Goal: Information Seeking & Learning: Learn about a topic

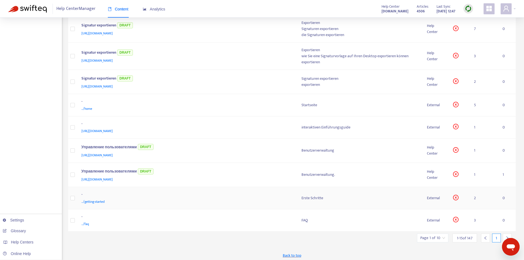
click at [109, 200] on div "../getting-started" at bounding box center [185, 201] width 209 height 6
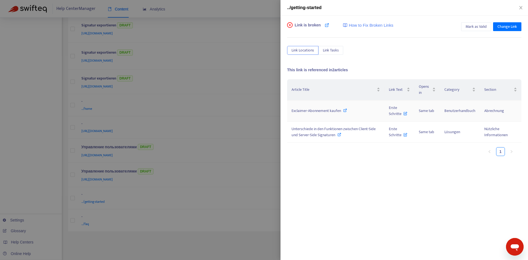
click at [318, 112] on span "Exclaimer-Abonnement kaufen" at bounding box center [315, 110] width 49 height 6
click at [394, 111] on span "Erste Schritte" at bounding box center [398, 110] width 18 height 12
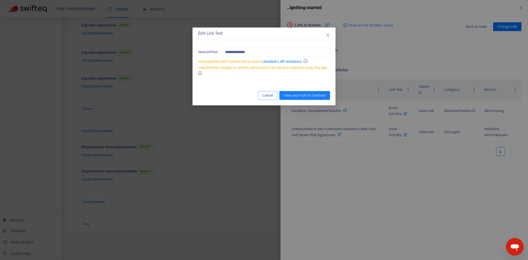
drag, startPoint x: 263, startPoint y: 92, endPoint x: 268, endPoint y: 93, distance: 5.6
click at [263, 92] on span "Cancel" at bounding box center [267, 95] width 10 height 6
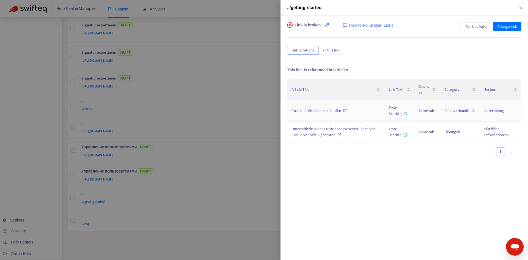
click at [320, 109] on span "Exclaimer-Abonnement kaufen" at bounding box center [315, 110] width 49 height 6
click at [325, 133] on span "Unterschiede in den Funktionen zwischen Client-Side und Server-Side Signaturen" at bounding box center [333, 132] width 84 height 12
click at [396, 134] on span "Erste Schritte" at bounding box center [398, 132] width 18 height 12
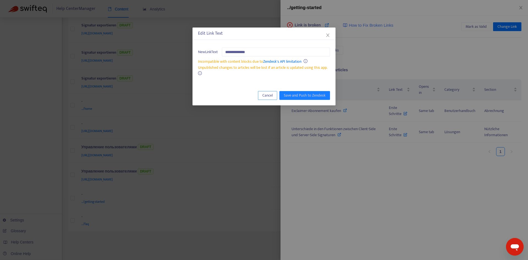
click at [268, 96] on span "Cancel" at bounding box center [267, 95] width 10 height 6
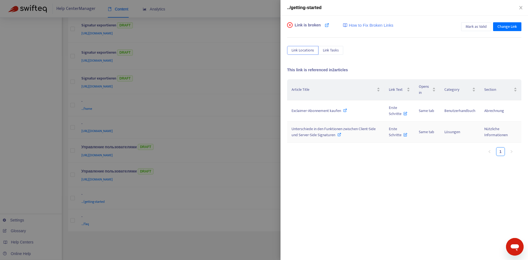
click at [336, 134] on div "Unterschiede in den Funktionen zwischen Client-Side und Server-Side Signaturen" at bounding box center [335, 132] width 89 height 12
click at [392, 130] on span "Erste Schritte" at bounding box center [398, 132] width 18 height 12
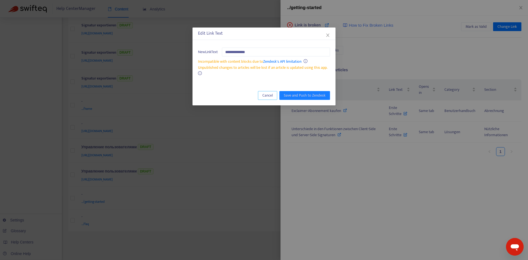
click at [268, 96] on span "Cancel" at bounding box center [267, 95] width 10 height 6
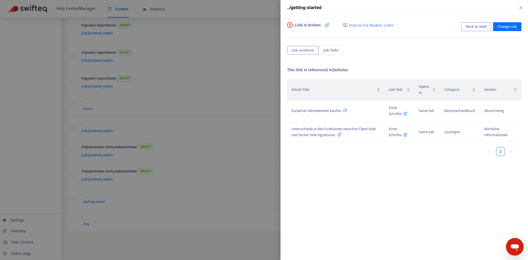
click at [478, 28] on span "Mark as Valid" at bounding box center [475, 27] width 21 height 6
click at [520, 6] on icon "close" at bounding box center [520, 7] width 4 height 4
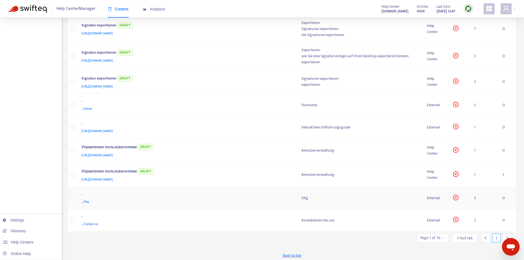
click at [300, 197] on td "FAQ" at bounding box center [359, 198] width 125 height 22
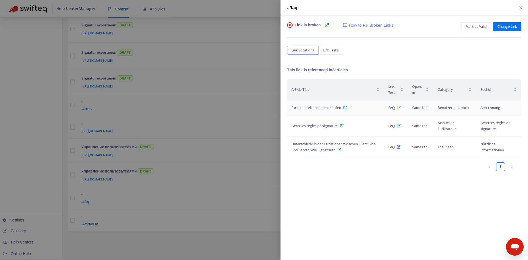
click at [333, 108] on span "Exclaimer-Abonnement kaufen" at bounding box center [315, 107] width 49 height 6
click at [396, 108] on span "FAQ" at bounding box center [394, 107] width 12 height 6
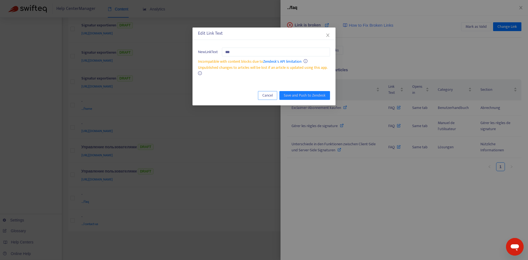
click at [270, 97] on span "Cancel" at bounding box center [267, 95] width 10 height 6
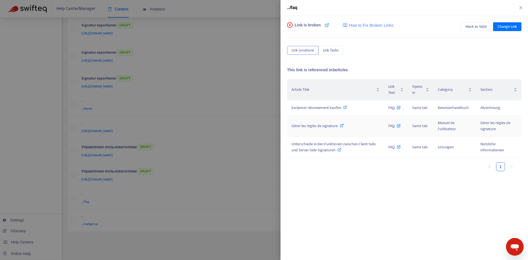
click at [331, 127] on span "Gérer les règles de signature" at bounding box center [314, 126] width 46 height 6
click at [323, 125] on span "Gérer les règles de signature" at bounding box center [314, 126] width 46 height 6
click at [316, 125] on span "Gérer les règles de signature" at bounding box center [314, 126] width 46 height 6
click at [339, 147] on div "Unterschiede in den Funktionen zwischen Client-Side und Server-Side Signaturen" at bounding box center [335, 147] width 88 height 12
click at [476, 23] on button "Mark as Valid" at bounding box center [476, 26] width 30 height 9
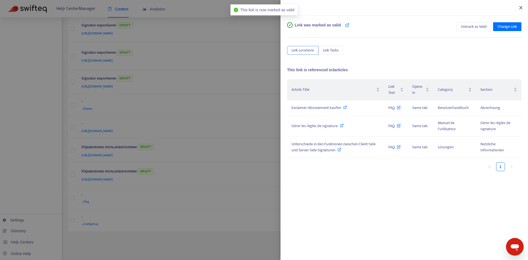
click at [521, 7] on icon "close" at bounding box center [520, 7] width 3 height 3
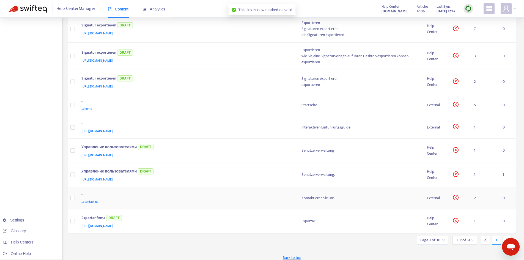
click at [276, 197] on div "-" at bounding box center [185, 194] width 209 height 7
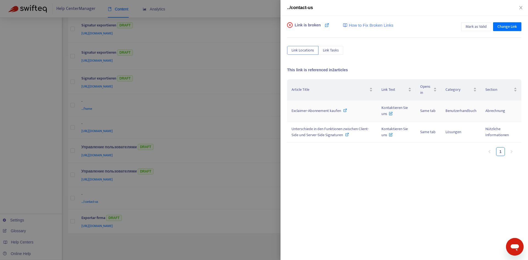
click at [330, 110] on span "Exclaimer-Abonnement kaufen" at bounding box center [315, 110] width 49 height 6
click at [392, 109] on span "Kontaktieren Sie uns" at bounding box center [394, 110] width 26 height 12
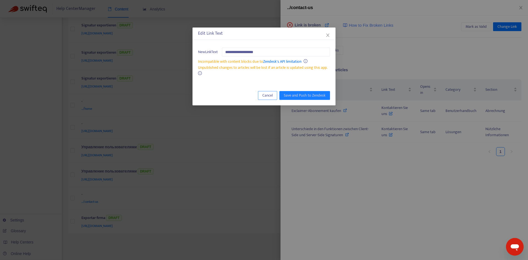
click at [274, 97] on button "Cancel" at bounding box center [267, 95] width 19 height 9
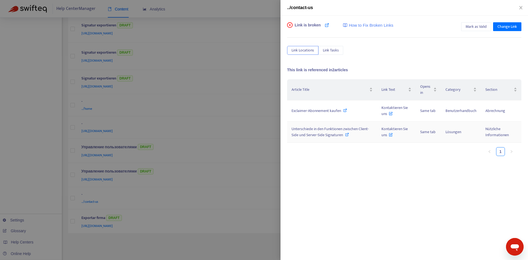
click at [323, 127] on span "Unterschiede in den Funktionen zwischen Client-Side und Server-Side Signaturen" at bounding box center [329, 132] width 77 height 12
click at [392, 125] on td "Kontaktieren Sie uns" at bounding box center [396, 131] width 39 height 21
click at [387, 126] on span "Kontaktieren Sie uns" at bounding box center [394, 132] width 26 height 12
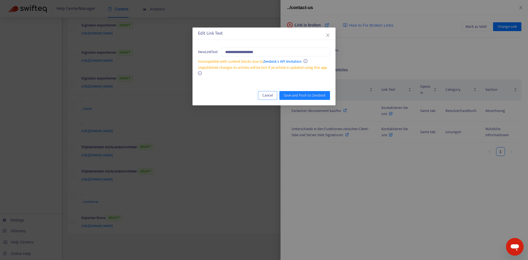
click at [271, 98] on button "Cancel" at bounding box center [267, 95] width 19 height 9
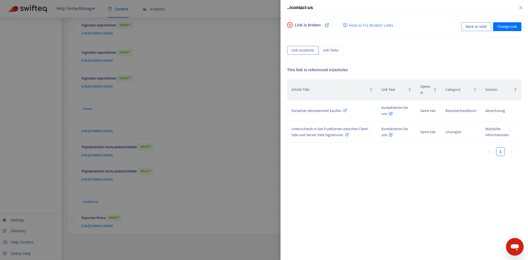
click at [471, 24] on span "Mark as Valid" at bounding box center [475, 27] width 21 height 6
click at [521, 5] on button "Close" at bounding box center [521, 7] width 8 height 5
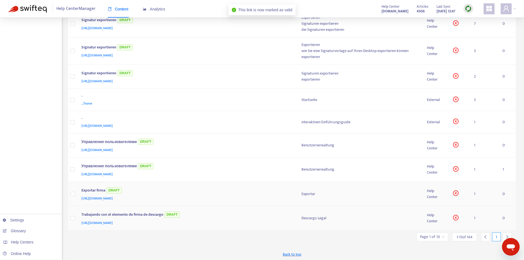
scroll to position [200, 0]
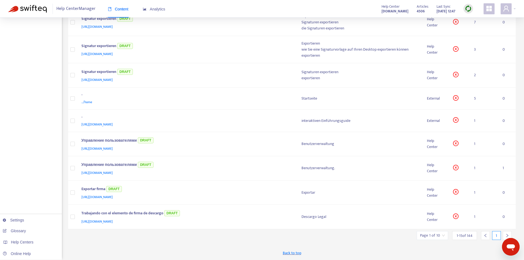
click at [507, 234] on icon "right" at bounding box center [507, 235] width 2 height 3
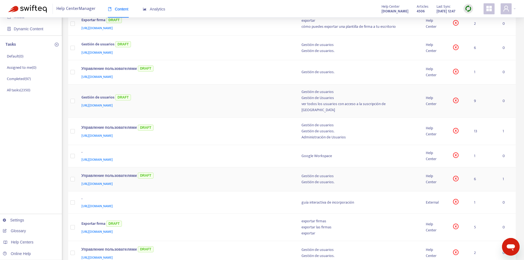
scroll to position [82, 0]
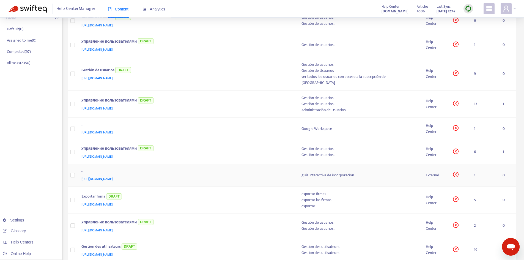
click at [313, 173] on td "guía interactiva de incorporación" at bounding box center [359, 175] width 124 height 22
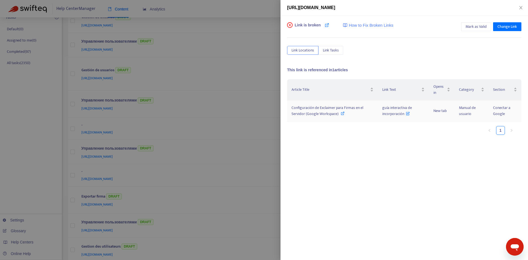
click at [351, 109] on span "Configuración de Exclaimer para Firmas en el Servidor (Google Workspace)" at bounding box center [327, 110] width 72 height 12
click at [400, 114] on span "guía interactiva de incorporación" at bounding box center [397, 110] width 30 height 12
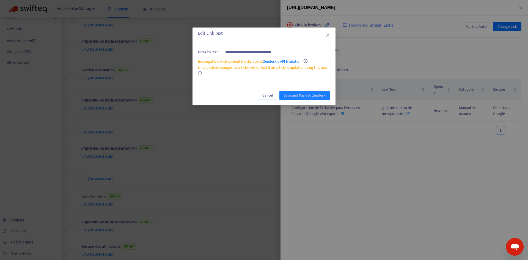
click at [271, 97] on span "Cancel" at bounding box center [267, 95] width 10 height 6
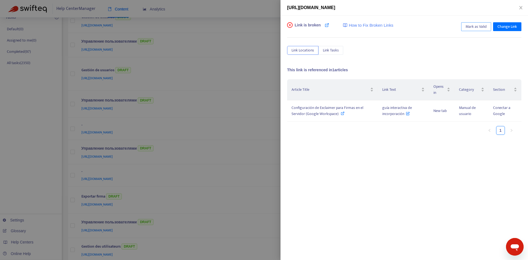
click at [483, 25] on span "Mark as Valid" at bounding box center [475, 27] width 21 height 6
click at [519, 9] on icon "close" at bounding box center [520, 7] width 4 height 4
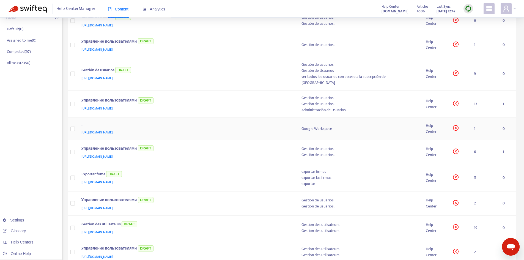
click at [312, 126] on div "Google Workspace" at bounding box center [358, 129] width 115 height 6
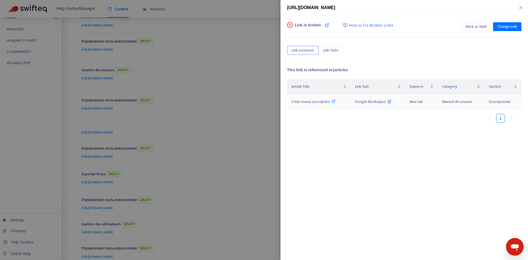
click at [302, 107] on td "Crear nueva suscripción" at bounding box center [318, 101] width 63 height 15
click at [313, 102] on span "Crear nueva suscripción" at bounding box center [310, 101] width 38 height 6
click at [367, 103] on span "Google Workspace" at bounding box center [373, 101] width 36 height 6
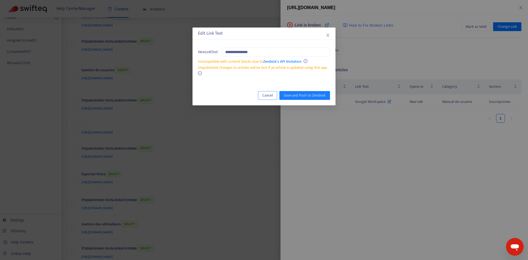
click at [274, 99] on button "Cancel" at bounding box center [267, 95] width 19 height 9
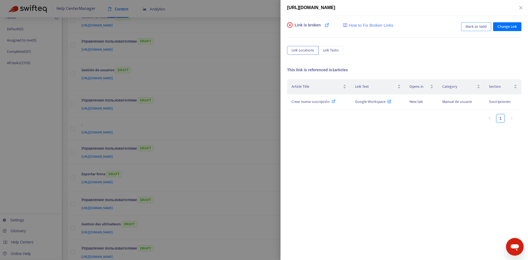
click at [481, 26] on span "Mark as Valid" at bounding box center [475, 27] width 21 height 6
click at [519, 8] on icon "close" at bounding box center [520, 7] width 4 height 4
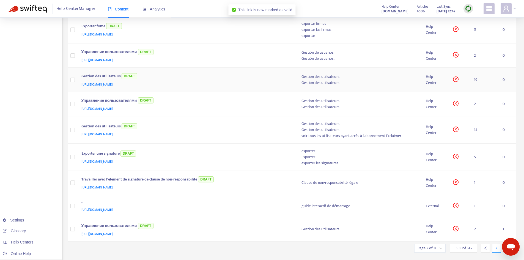
scroll to position [214, 0]
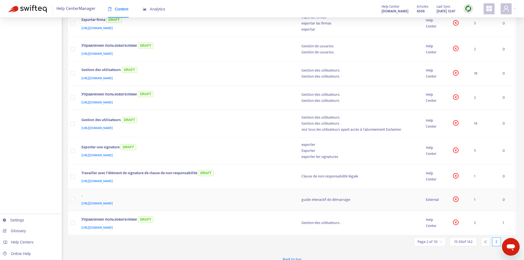
click at [304, 197] on div "guide interactif de démarrage" at bounding box center [358, 200] width 115 height 6
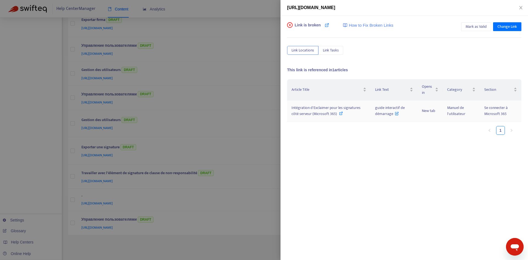
click at [333, 112] on span "Intégration d'Exclaimer pour les signatures côté serveur (Microsoft 365)" at bounding box center [325, 110] width 69 height 12
click at [385, 108] on span "guide interactif de démarrage" at bounding box center [390, 110] width 30 height 12
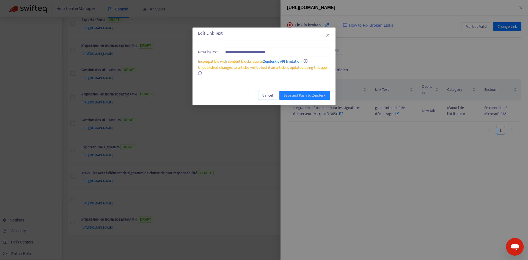
click at [265, 93] on span "Cancel" at bounding box center [267, 95] width 10 height 6
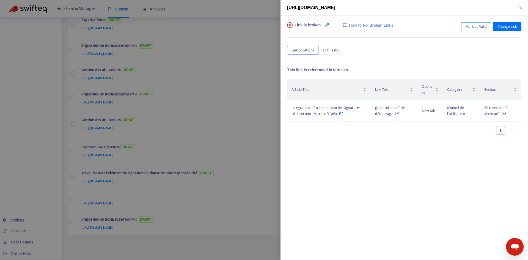
click at [469, 27] on span "Mark as Valid" at bounding box center [475, 27] width 21 height 6
click at [516, 6] on div "[URL][DOMAIN_NAME]" at bounding box center [404, 7] width 234 height 7
click at [519, 6] on icon "close" at bounding box center [520, 7] width 3 height 3
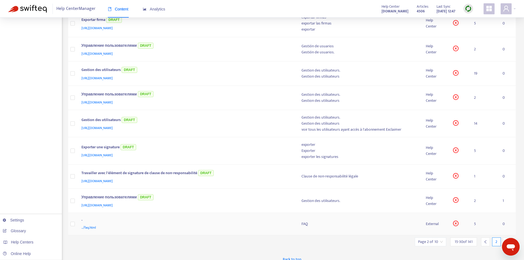
click at [160, 217] on div "-" at bounding box center [185, 220] width 209 height 7
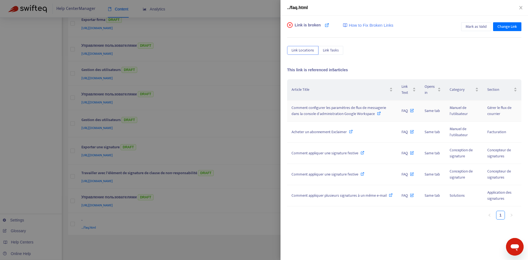
click at [354, 110] on span "Comment configurer les paramètres de flux de messagerie dans la console d'admin…" at bounding box center [338, 110] width 95 height 12
click at [328, 114] on span "Comment configurer les paramètres de flux de messagerie dans la console d'admin…" at bounding box center [338, 110] width 95 height 12
click at [344, 129] on span "Acheter un abonnement Exclaimer" at bounding box center [318, 132] width 55 height 6
click at [327, 150] on span "Comment appliquer une signature festive" at bounding box center [324, 153] width 67 height 6
click at [364, 171] on div "Comment appliquer une signature festive" at bounding box center [341, 174] width 101 height 6
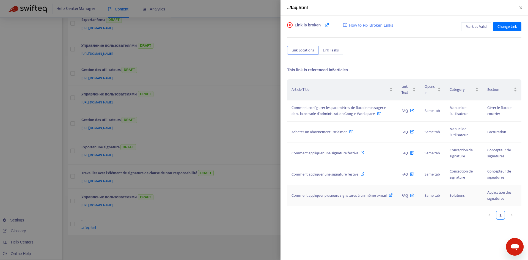
click at [340, 193] on span "Comment appliquer plusieurs signatures à un même e-mail" at bounding box center [338, 195] width 95 height 6
click at [356, 198] on div "Comment appliquer plusieurs signatures à un même e-mail" at bounding box center [341, 195] width 101 height 6
click at [479, 30] on button "Mark as Valid" at bounding box center [476, 26] width 30 height 9
click at [519, 8] on icon "close" at bounding box center [520, 7] width 4 height 4
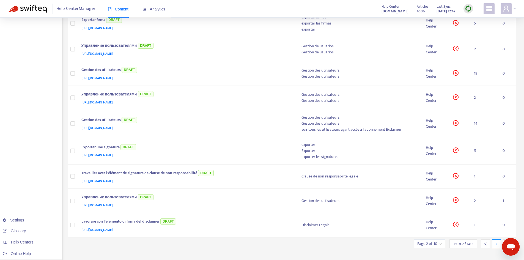
click at [505, 239] on div at bounding box center [506, 243] width 9 height 9
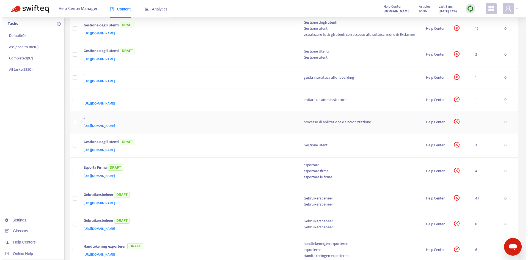
scroll to position [0, 0]
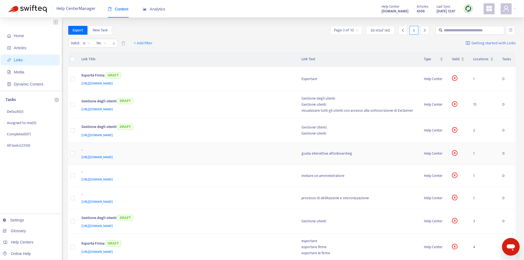
click at [322, 158] on td "guida interattiva all'onboarding" at bounding box center [358, 154] width 123 height 22
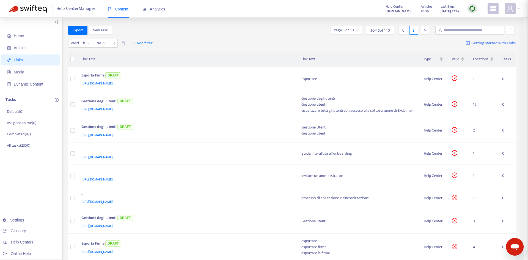
click at [322, 151] on div "[URL][DOMAIN_NAME] Link is broken How to Fix Broken Links Mark as Valid Change …" at bounding box center [264, 130] width 528 height 260
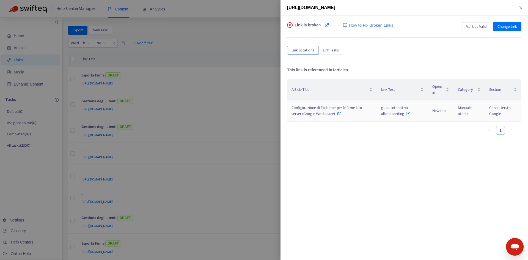
click at [330, 114] on span "Configurazione di Exclaimer per le firme lato server (Google Workspace)" at bounding box center [326, 110] width 71 height 12
click at [395, 111] on span "guida interattiva all'onboarding" at bounding box center [395, 110] width 29 height 12
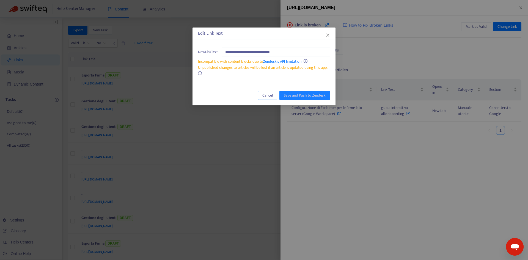
click at [268, 94] on span "Cancel" at bounding box center [267, 95] width 10 height 6
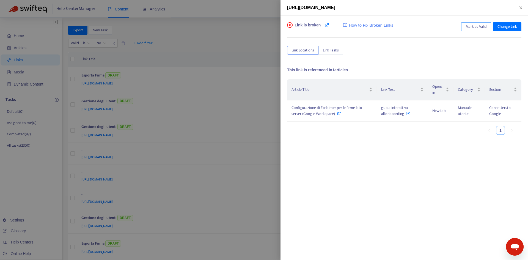
click at [477, 28] on span "Mark as Valid" at bounding box center [475, 27] width 21 height 6
click at [519, 7] on icon "close" at bounding box center [520, 7] width 4 height 4
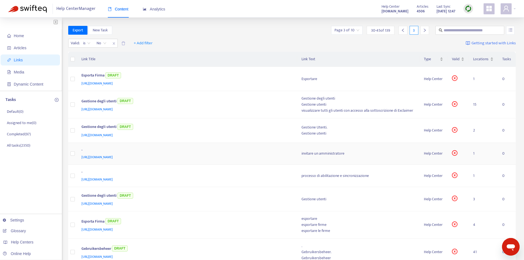
click at [327, 156] on div "invitare un amministratore" at bounding box center [358, 153] width 114 height 6
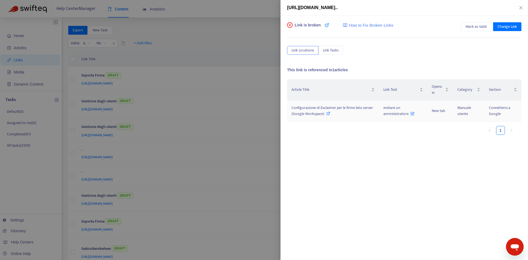
click at [317, 113] on span "Configurazione di Exclaimer per le firme lato server (Google Workspace)" at bounding box center [331, 110] width 81 height 12
click at [385, 110] on span "invitare un amministratore" at bounding box center [398, 110] width 31 height 12
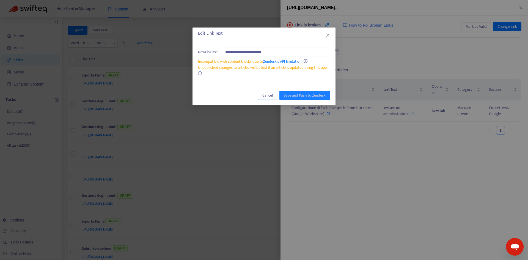
click at [270, 94] on span "Cancel" at bounding box center [267, 95] width 10 height 6
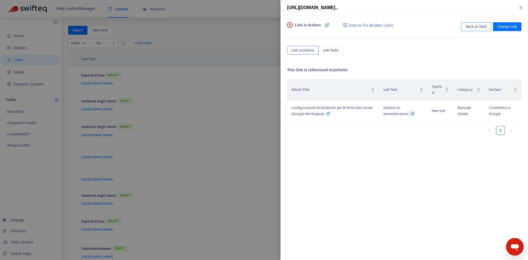
click at [484, 26] on span "Mark as Valid" at bounding box center [475, 27] width 21 height 6
click at [520, 8] on icon "close" at bounding box center [520, 7] width 3 height 3
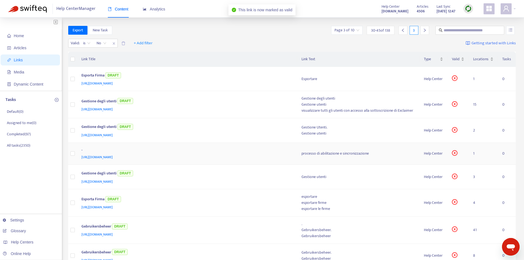
click at [311, 152] on div "processo di abilitazione e sincronizzazione" at bounding box center [358, 153] width 114 height 6
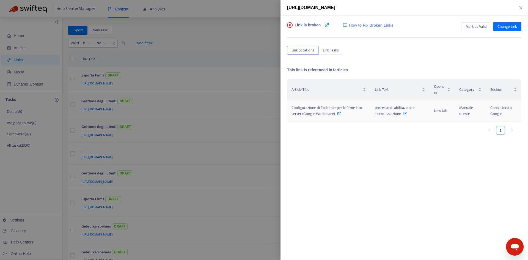
click at [328, 107] on span "Configurazione di Exclaimer per le firme lato server (Google Workspace)" at bounding box center [326, 110] width 71 height 12
click at [377, 111] on span "processo di abilitazione e sincronizzazione" at bounding box center [395, 110] width 40 height 12
